Goal: Transaction & Acquisition: Purchase product/service

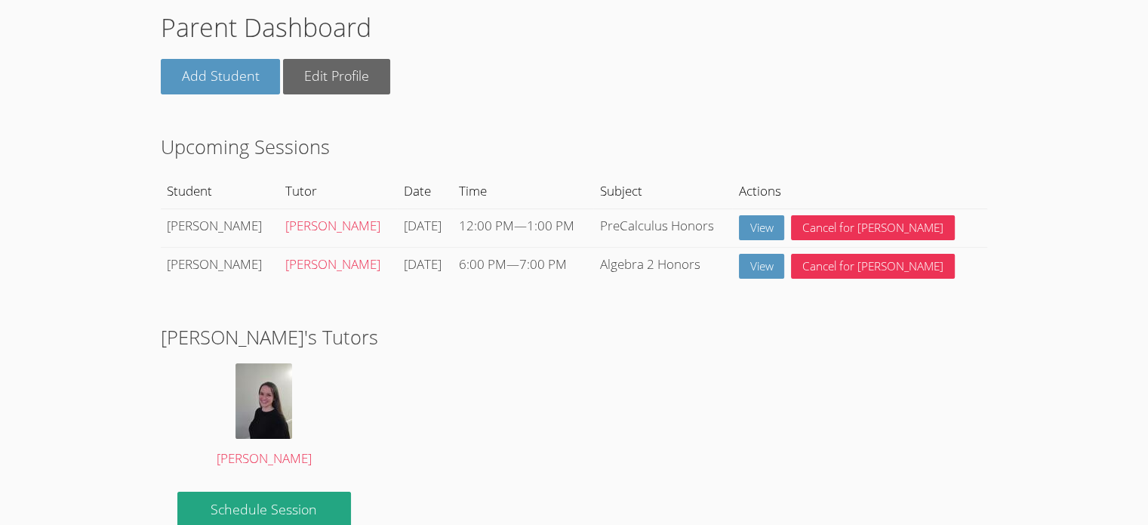
scroll to position [151, 0]
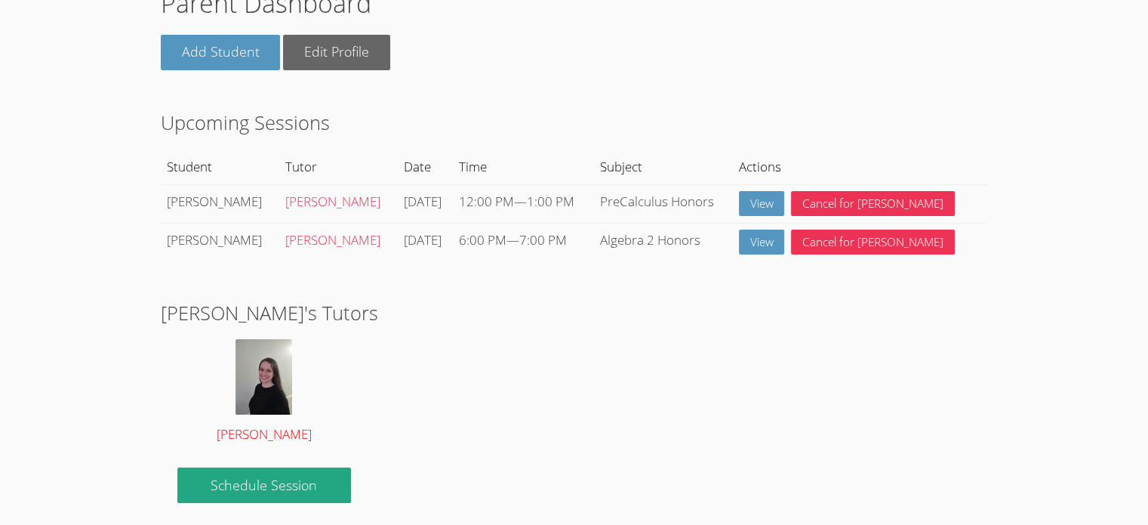
click at [270, 374] on img at bounding box center [264, 376] width 57 height 75
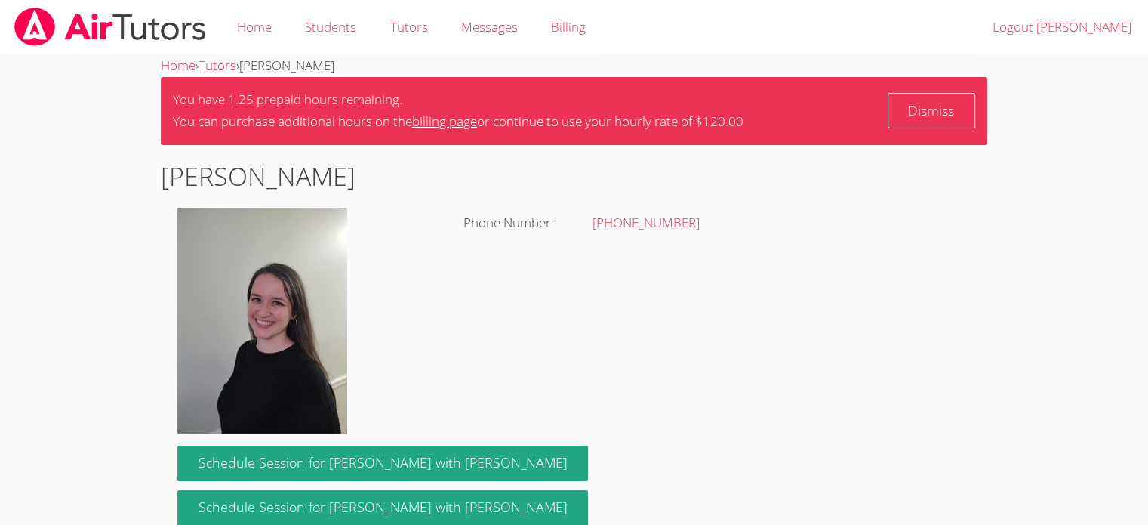
click at [254, 314] on img at bounding box center [262, 321] width 170 height 226
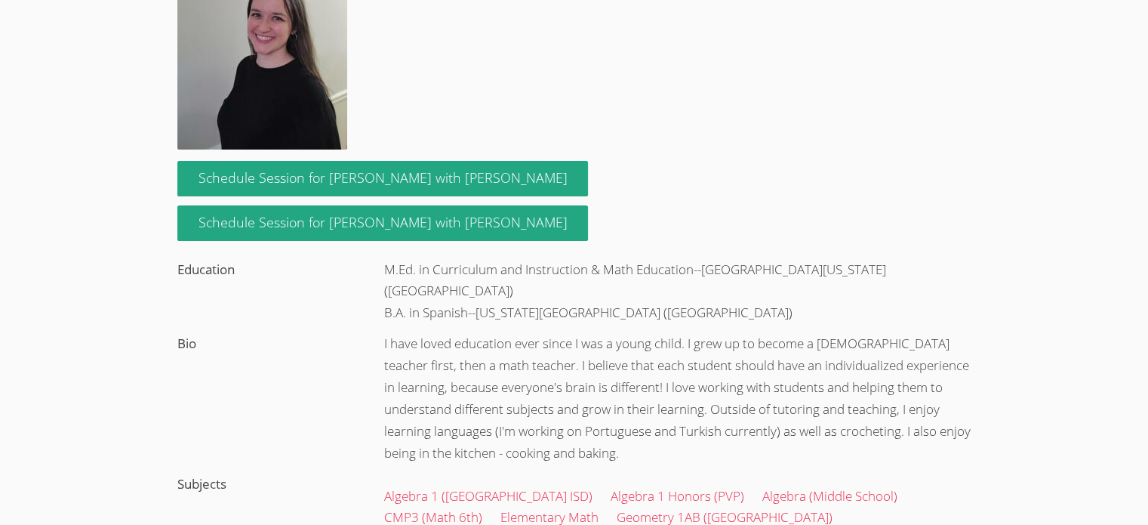
scroll to position [302, 0]
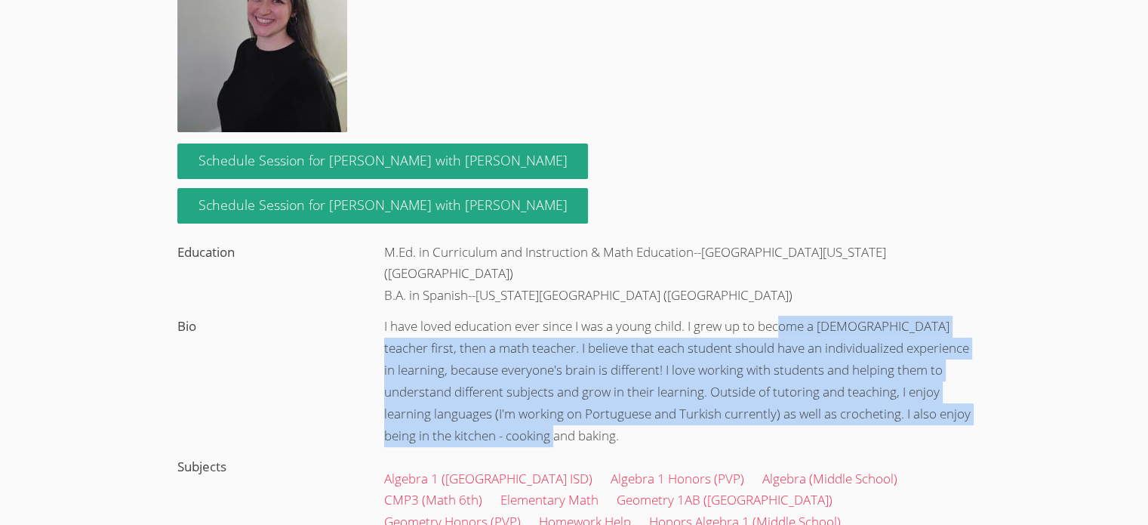
drag, startPoint x: 784, startPoint y: 301, endPoint x: 680, endPoint y: 416, distance: 154.5
click at [680, 416] on div "I have loved education ever since I was a young child. I grew up to become a Sp…" at bounding box center [678, 381] width 620 height 140
click at [681, 416] on div "I have loved education ever since I was a young child. I grew up to become a Sp…" at bounding box center [678, 381] width 620 height 140
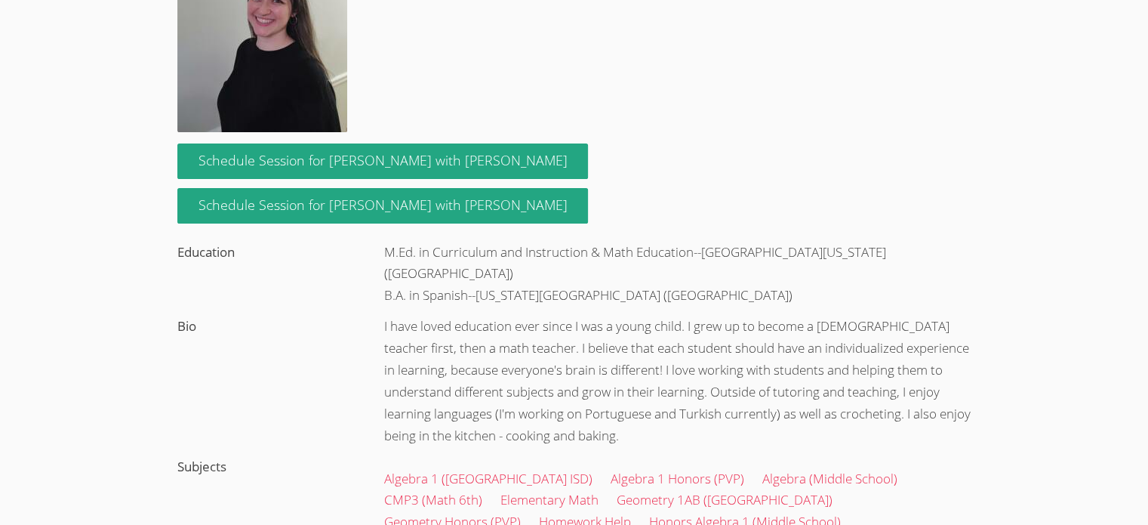
click at [293, 337] on div "Schedule Session for Evelyn with Kendra Schedule Session for Donovan with Kendr…" at bounding box center [574, 295] width 827 height 313
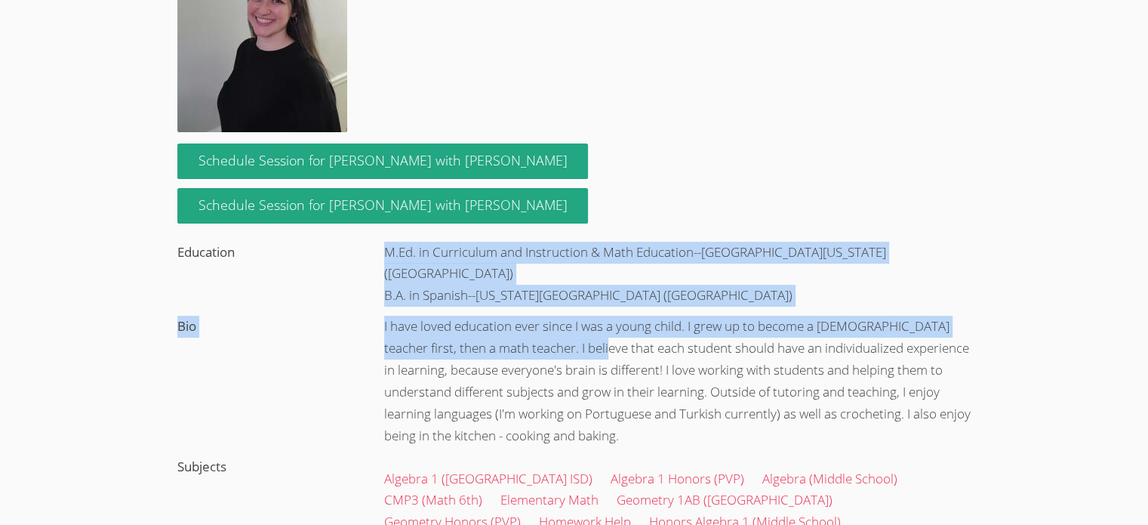
drag, startPoint x: 387, startPoint y: 248, endPoint x: 600, endPoint y: 326, distance: 227.4
click at [600, 326] on div "Schedule Session for Evelyn with Kendra Schedule Session for Donovan with Kendr…" at bounding box center [574, 295] width 827 height 313
click at [600, 326] on div "I have loved education ever since I was a young child. I grew up to become a Sp…" at bounding box center [678, 381] width 620 height 140
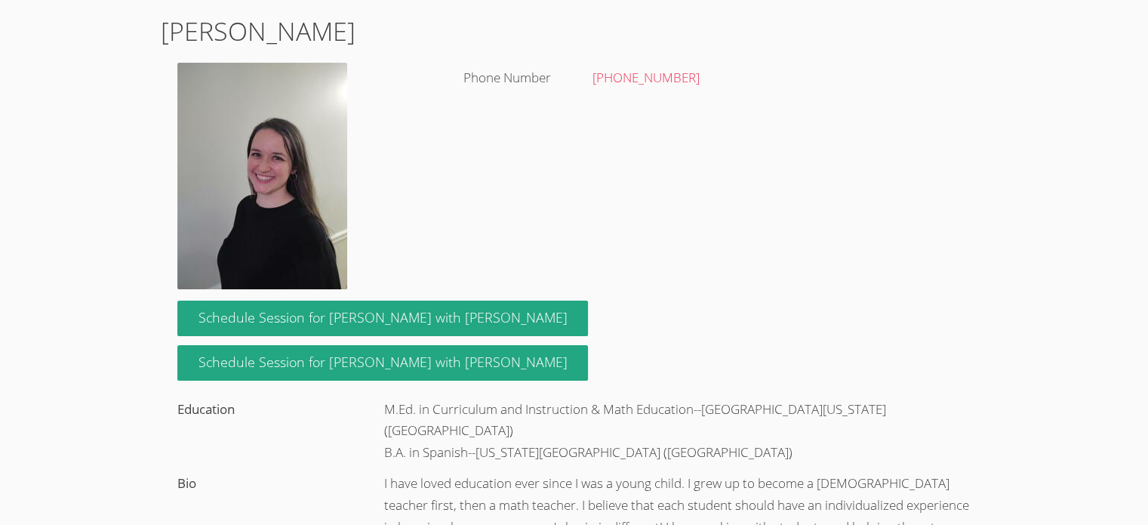
scroll to position [5, 0]
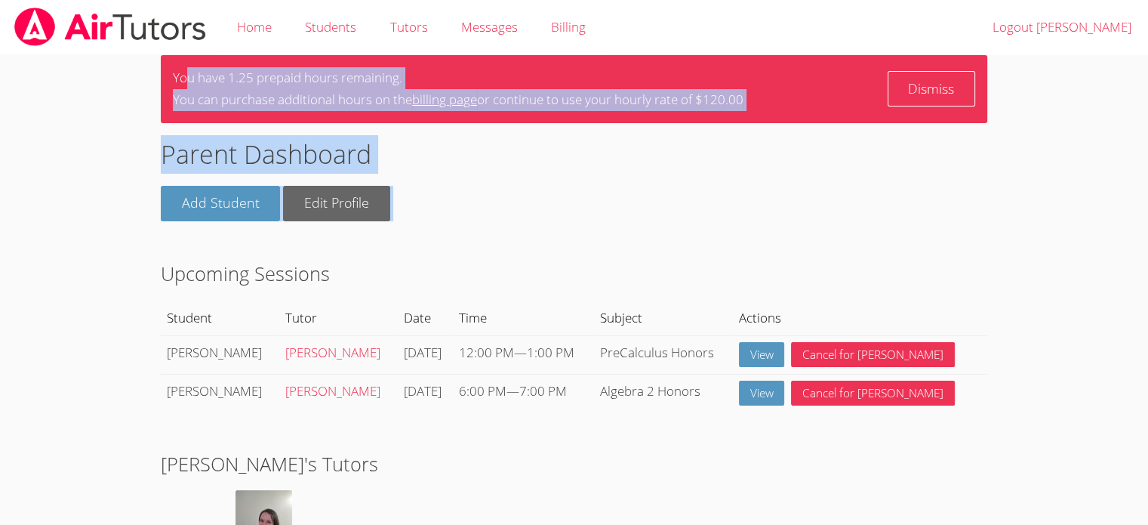
drag, startPoint x: 190, startPoint y: 72, endPoint x: 530, endPoint y: 199, distance: 362.7
click at [530, 199] on div "Add Student Edit Profile" at bounding box center [574, 203] width 827 height 35
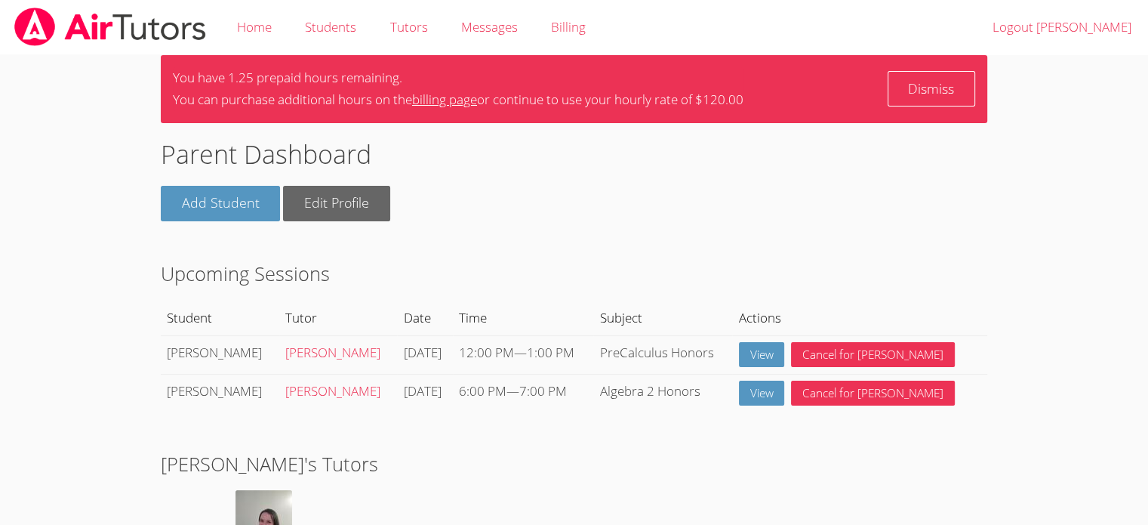
drag, startPoint x: 332, startPoint y: 97, endPoint x: 763, endPoint y: 99, distance: 430.4
click at [763, 99] on div "You have 1.25 prepaid hours remaining. You can purchase additional hours on the…" at bounding box center [574, 89] width 827 height 68
click at [445, 101] on link "billing page" at bounding box center [444, 99] width 65 height 17
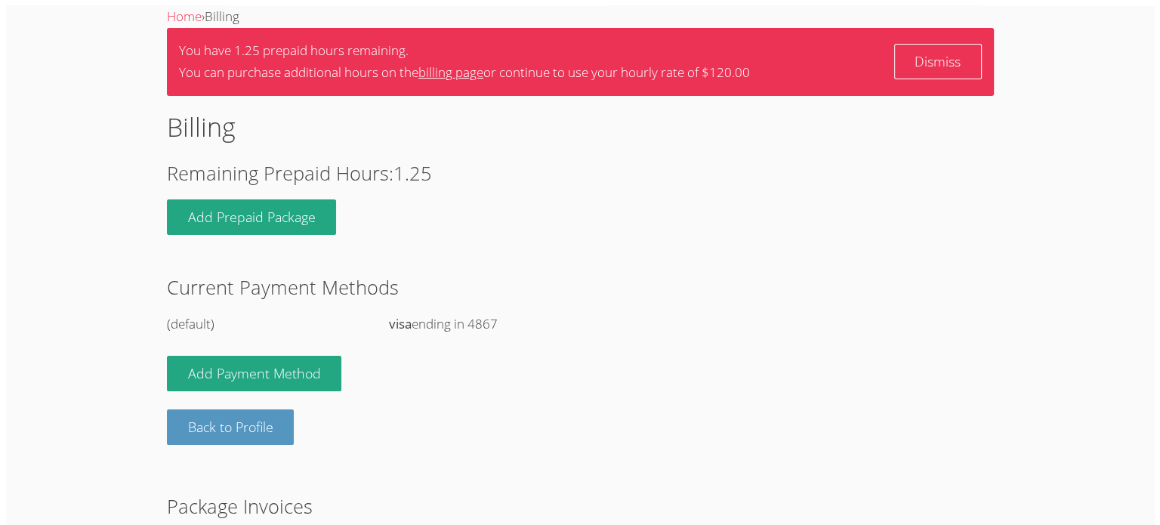
scroll to position [75, 0]
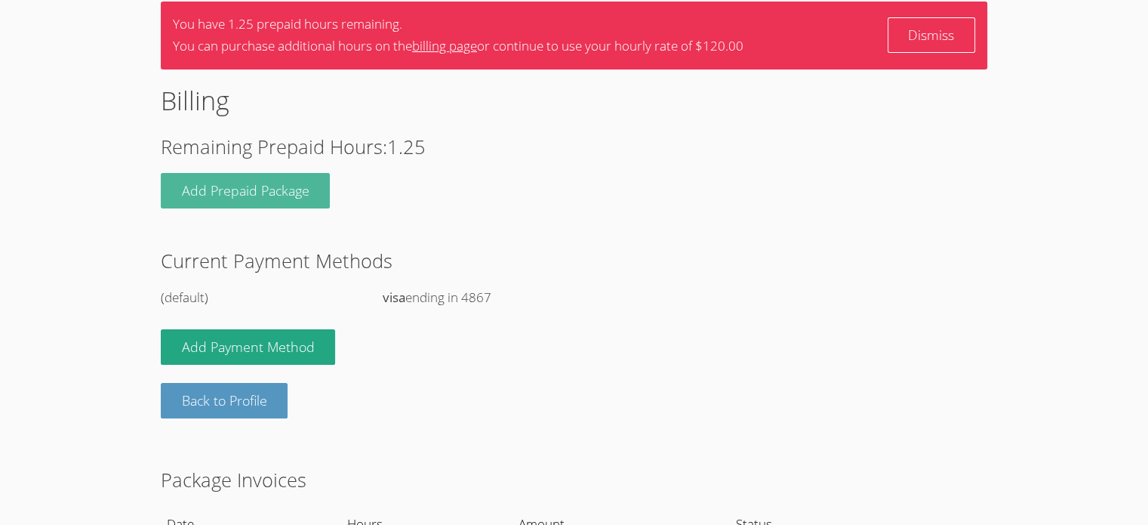
click at [231, 183] on button "Add Prepaid Package" at bounding box center [246, 190] width 170 height 35
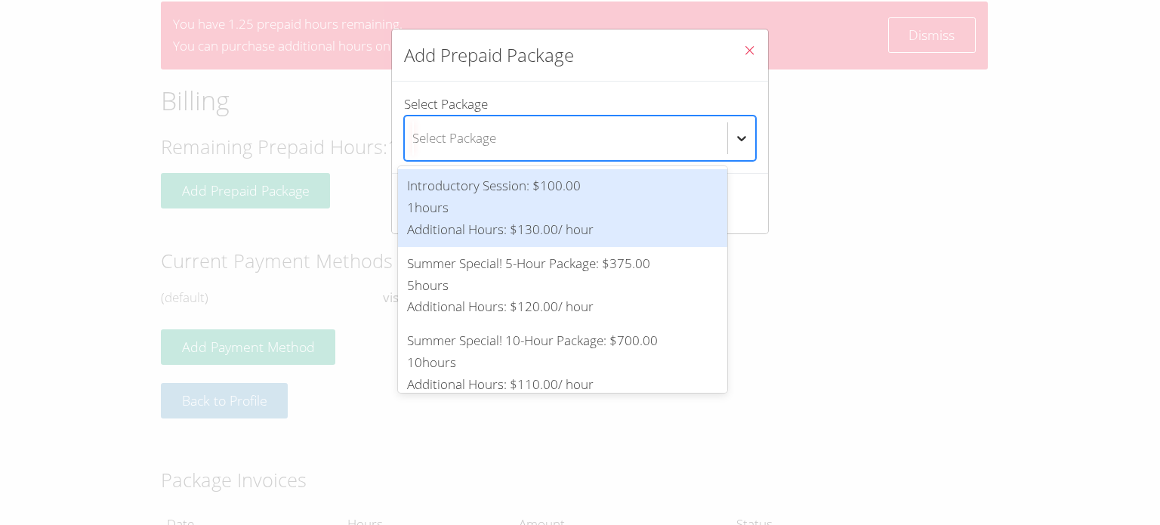
click at [701, 141] on body "Home Students Tutors Messages Billing Logout Nathan Home › Billing You have 1.2…" at bounding box center [580, 187] width 1160 height 525
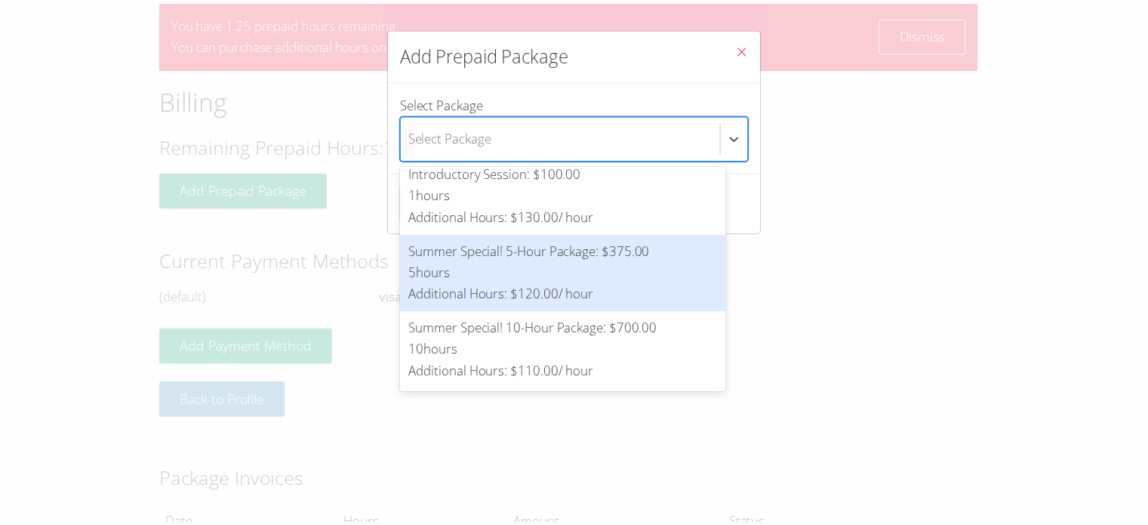
scroll to position [0, 0]
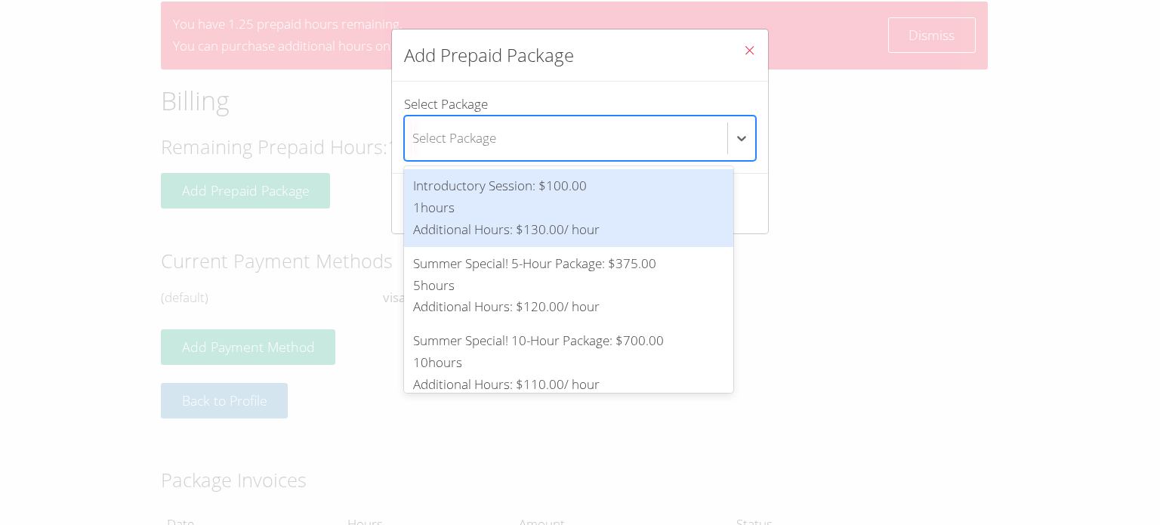
click at [610, 54] on div at bounding box center [580, 262] width 1160 height 525
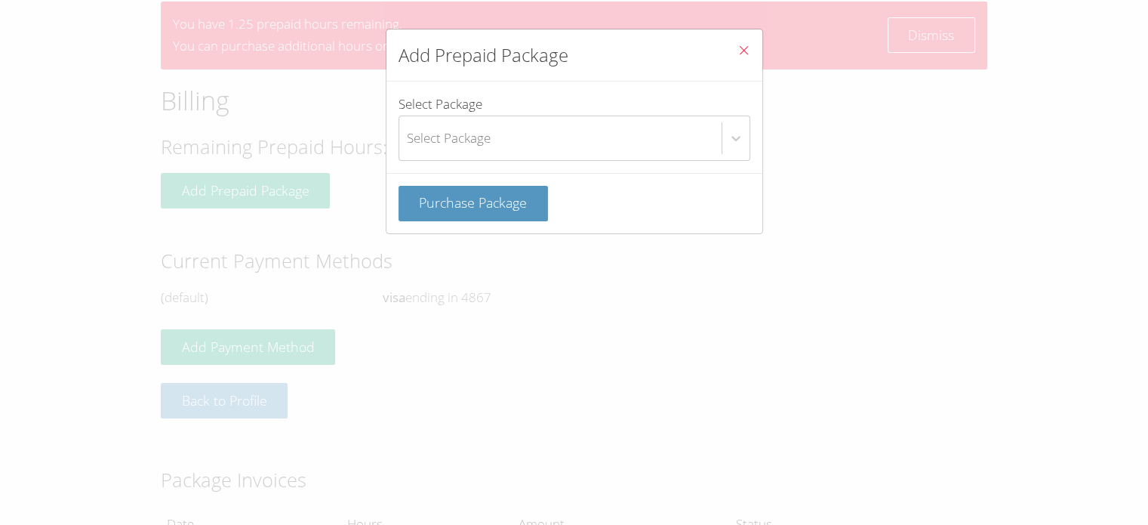
click at [738, 50] on icon "Close" at bounding box center [744, 50] width 13 height 13
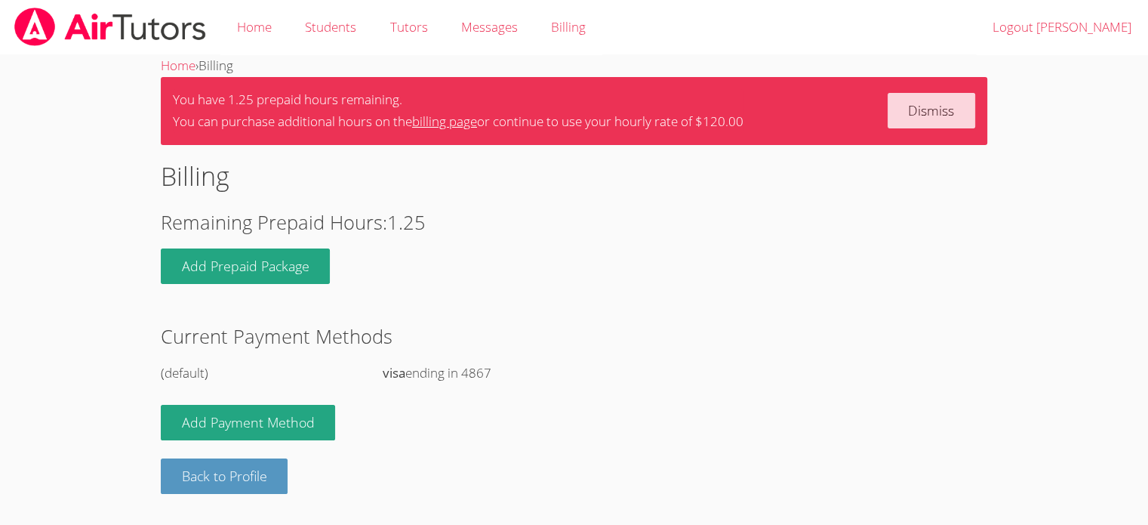
click at [939, 110] on link "Dismiss" at bounding box center [932, 110] width 88 height 35
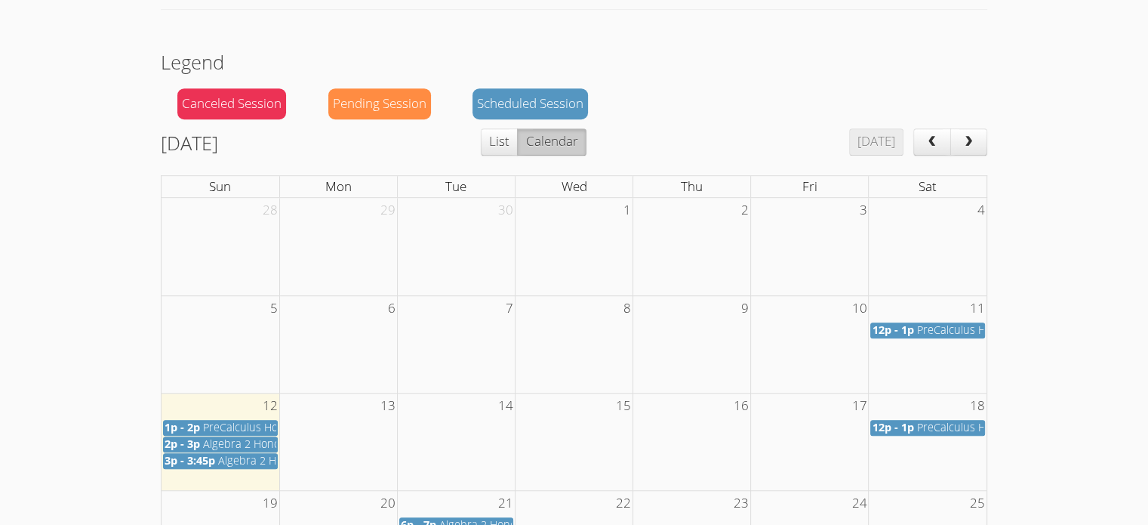
scroll to position [1065, 0]
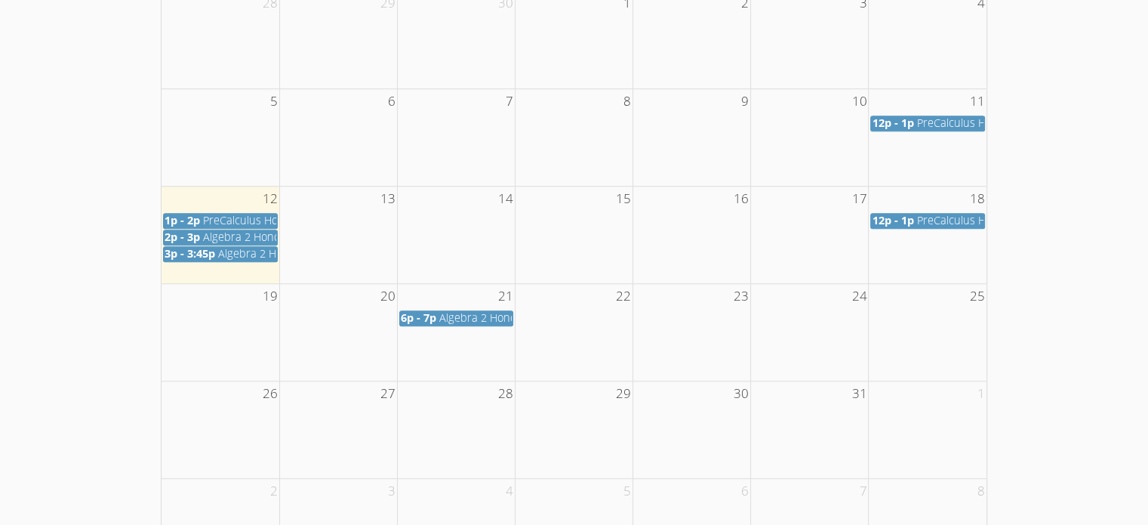
click at [941, 218] on span "PreCalculus Honors" at bounding box center [965, 220] width 97 height 14
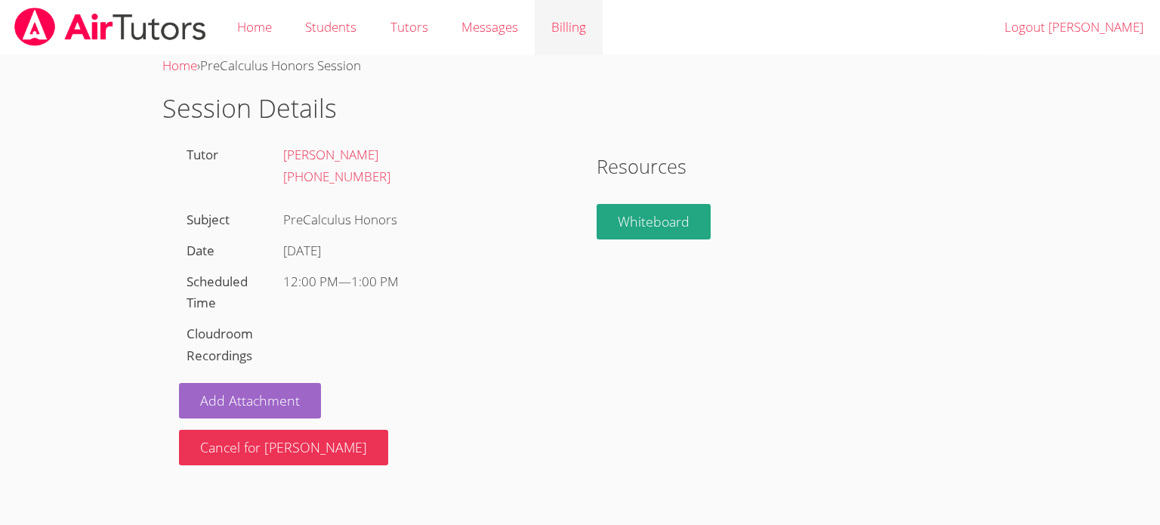
click at [559, 25] on link "Billing" at bounding box center [569, 27] width 68 height 55
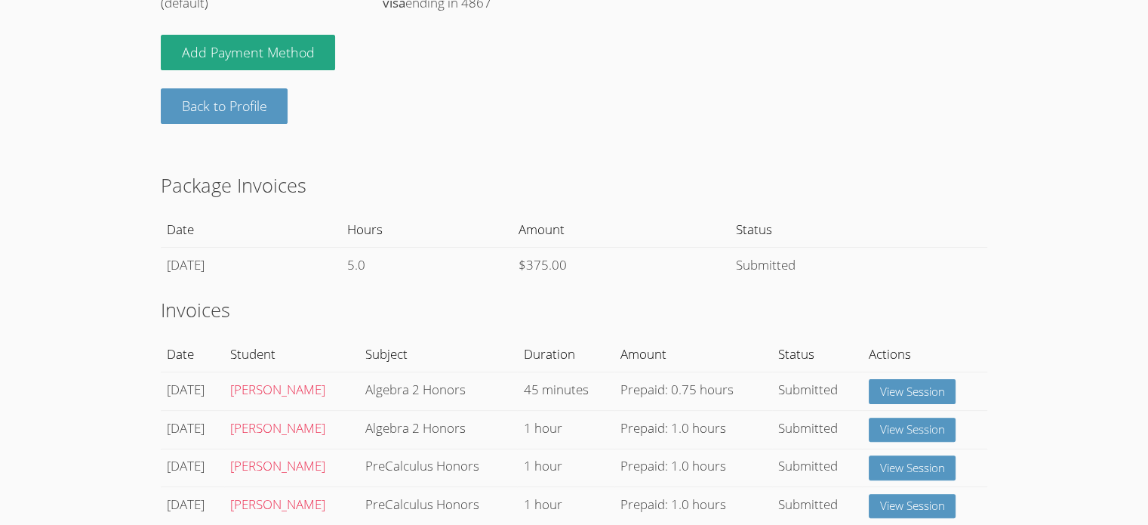
scroll to position [359, 0]
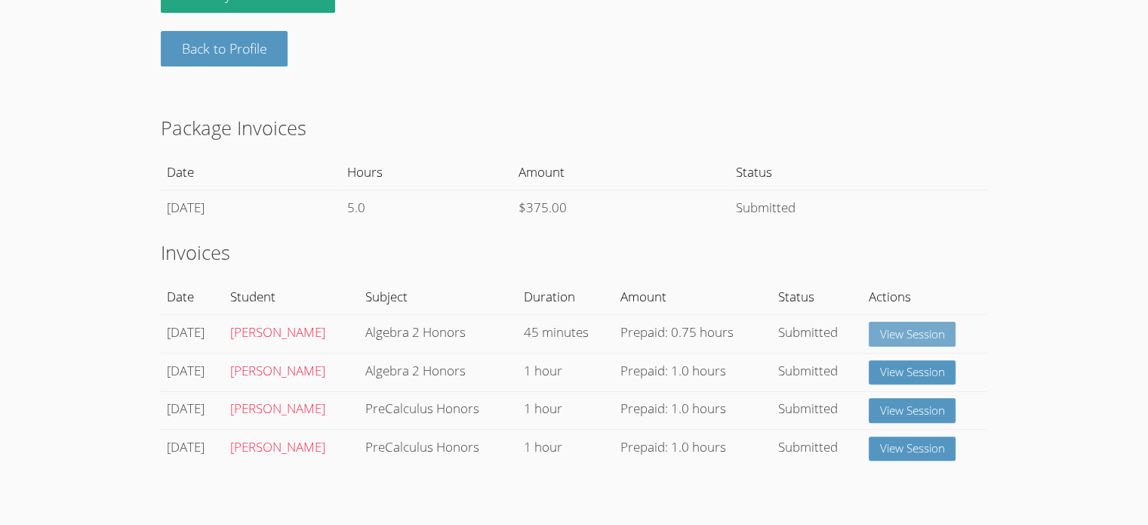
click at [877, 331] on link "View Session" at bounding box center [913, 334] width 88 height 25
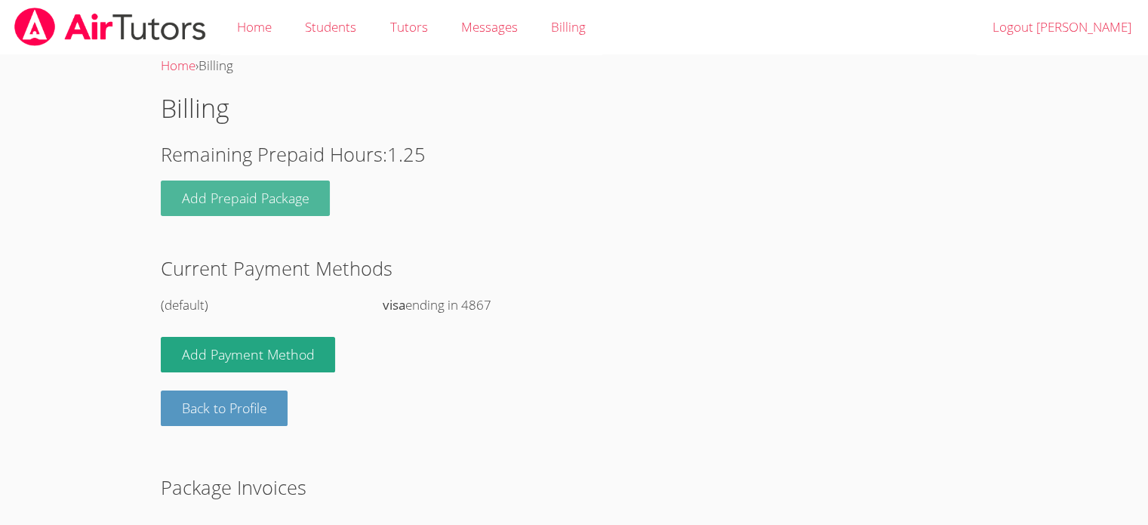
click at [273, 197] on button "Add Prepaid Package" at bounding box center [246, 197] width 170 height 35
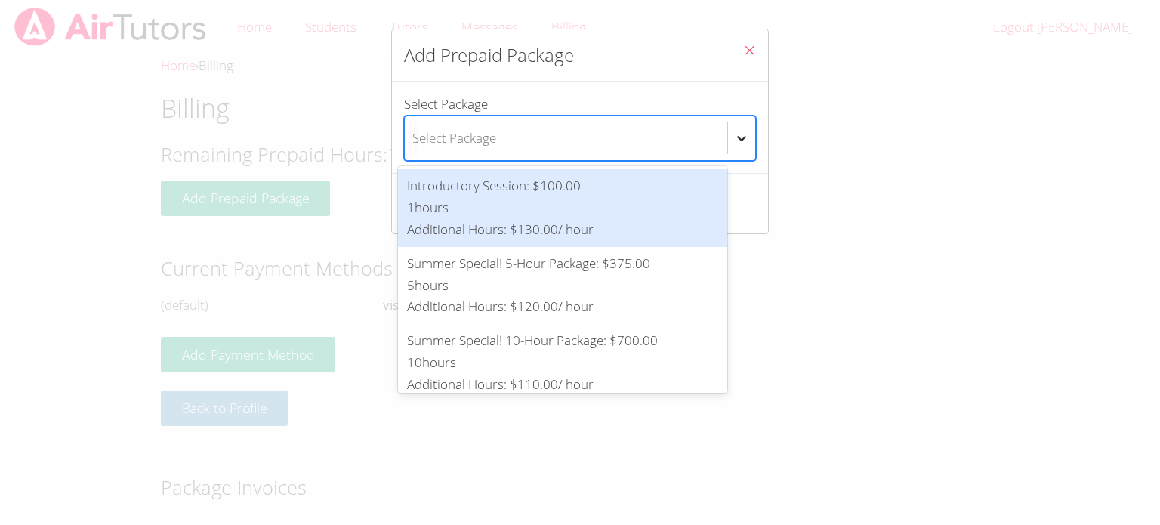
click at [714, 136] on body "Home Students Tutors Messages Billing Logout Nathan Home › Billing Billing Rema…" at bounding box center [580, 262] width 1160 height 525
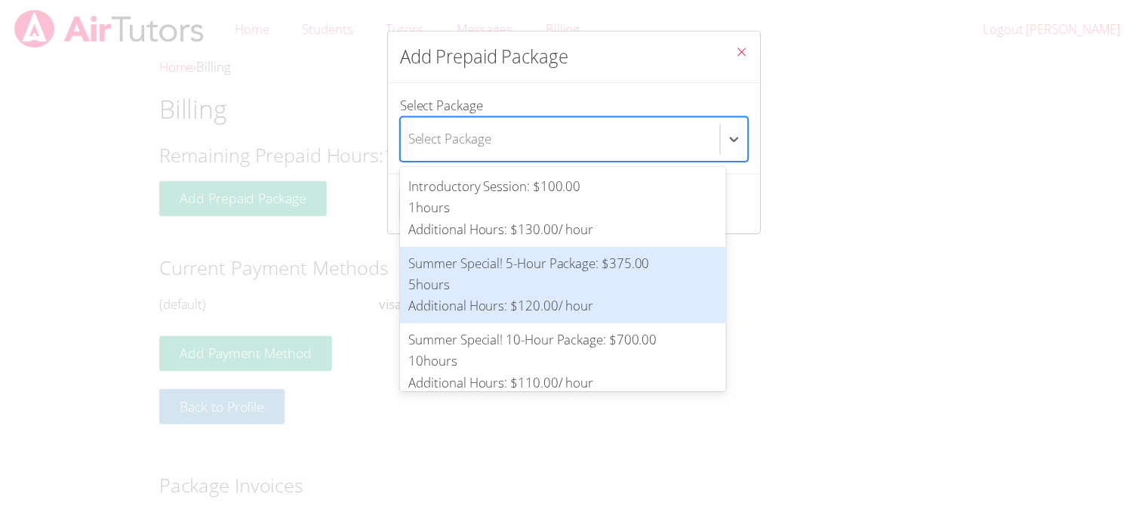
scroll to position [12, 0]
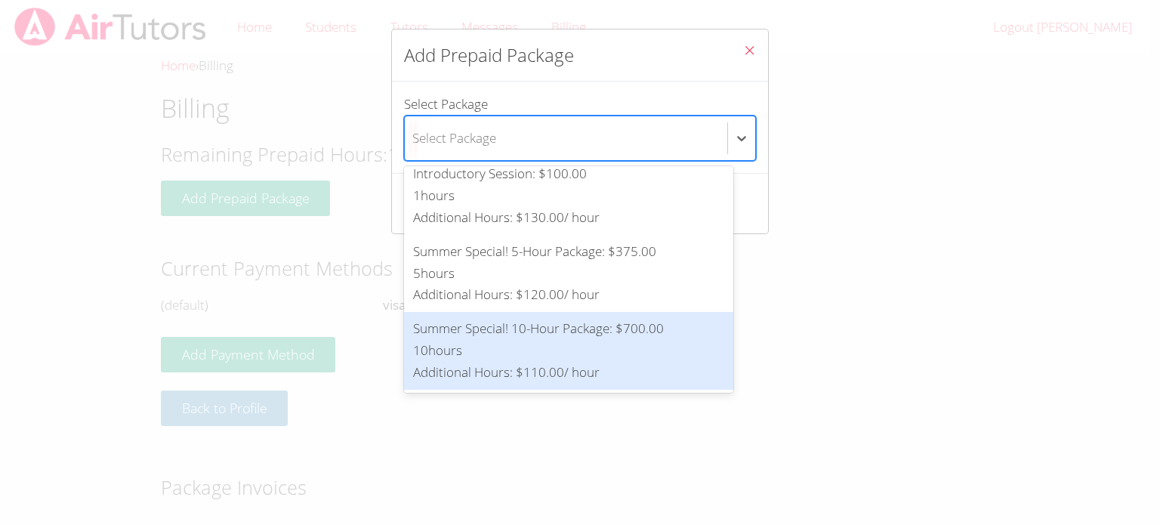
click at [580, 353] on div "Summer Special! 10-Hour Package : $700.00 10 hours Additional Hours: $110.00 / …" at bounding box center [568, 351] width 311 height 66
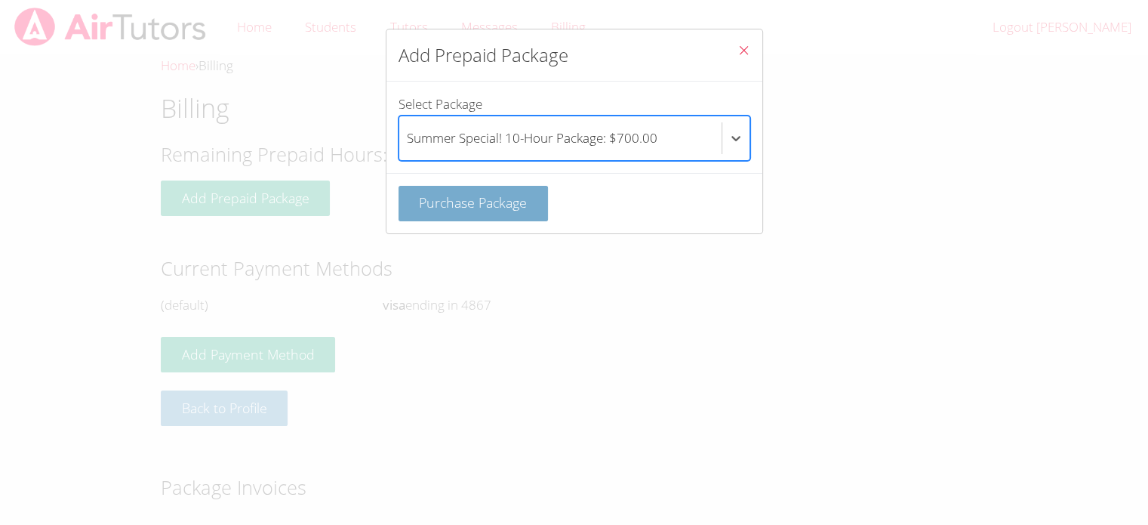
click at [476, 201] on span "Purchase Package" at bounding box center [473, 202] width 108 height 18
